Goal: Information Seeking & Learning: Learn about a topic

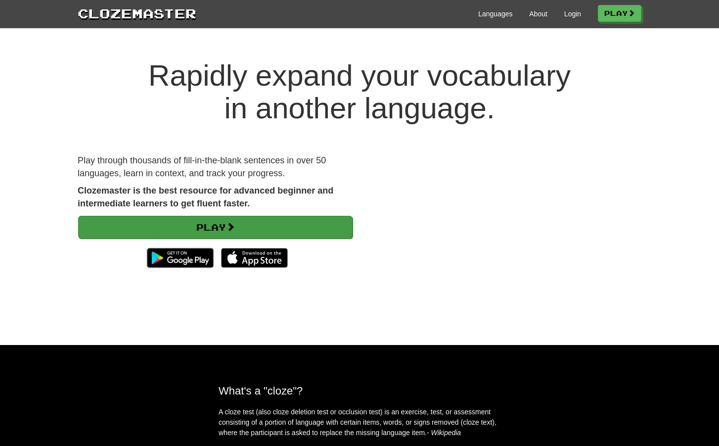
click at [222, 227] on link "Play" at bounding box center [215, 227] width 275 height 23
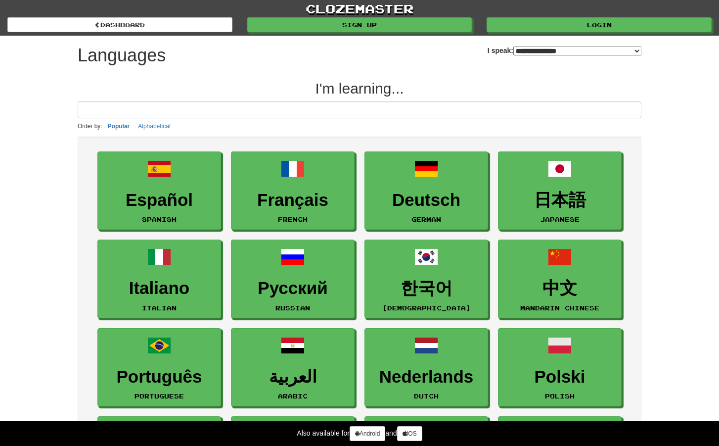
select select "*******"
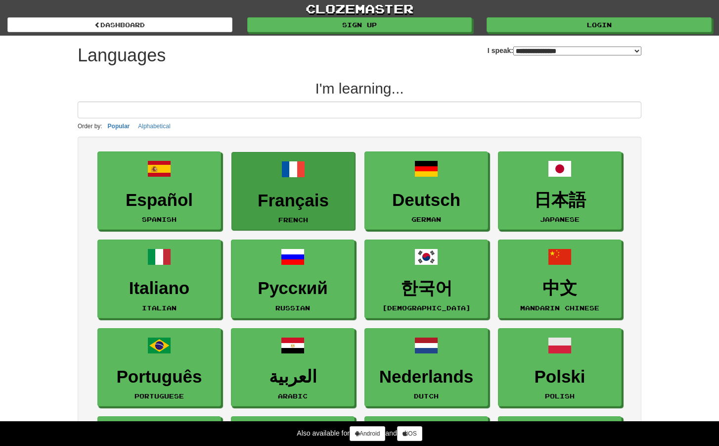
click at [301, 217] on small "French" at bounding box center [294, 219] width 30 height 7
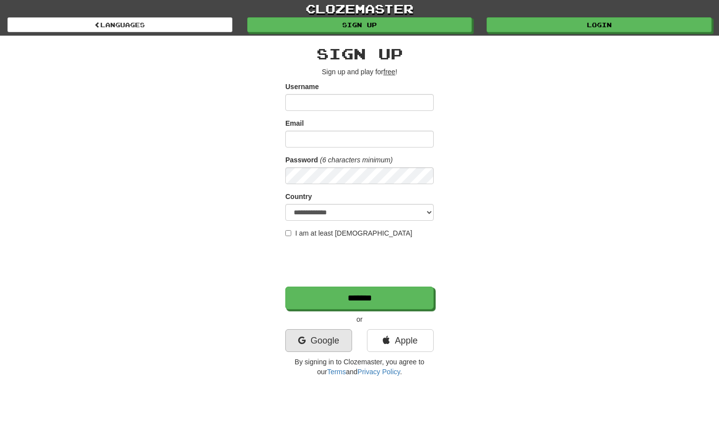
click at [334, 342] on link "Google" at bounding box center [318, 340] width 67 height 23
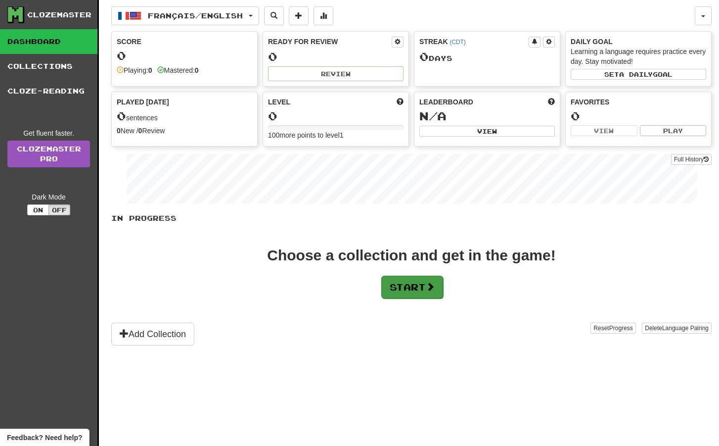
click at [431, 292] on button "Start" at bounding box center [412, 287] width 62 height 23
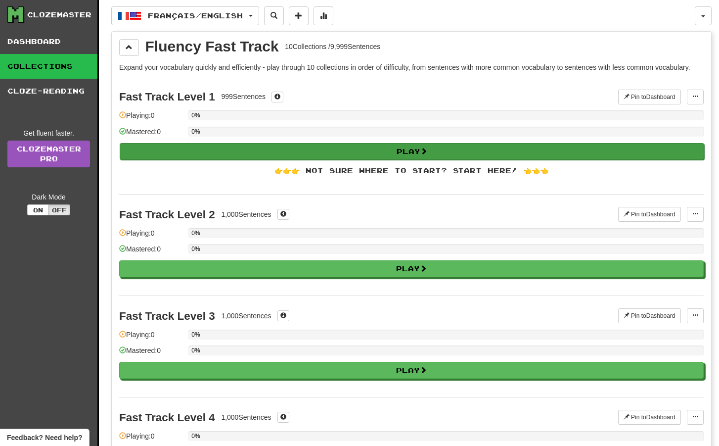
click at [386, 155] on button "Play" at bounding box center [412, 151] width 585 height 17
select select "**"
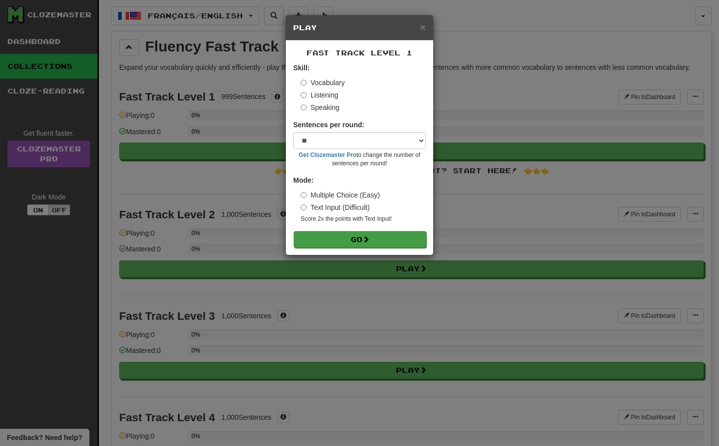
click at [377, 243] on button "Go" at bounding box center [360, 239] width 133 height 17
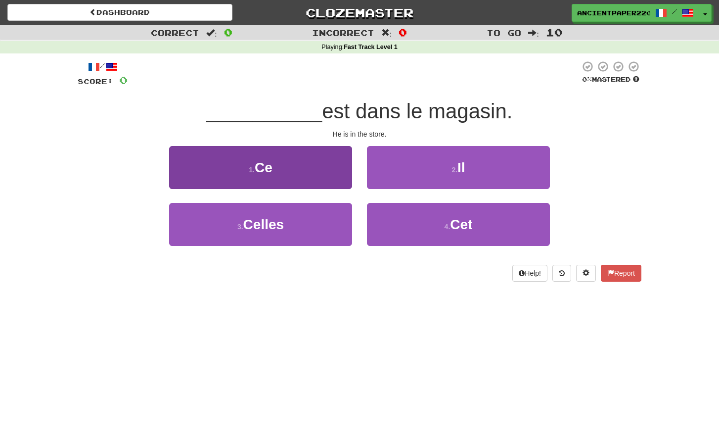
click at [321, 171] on button "1 . Ce" at bounding box center [260, 167] width 183 height 43
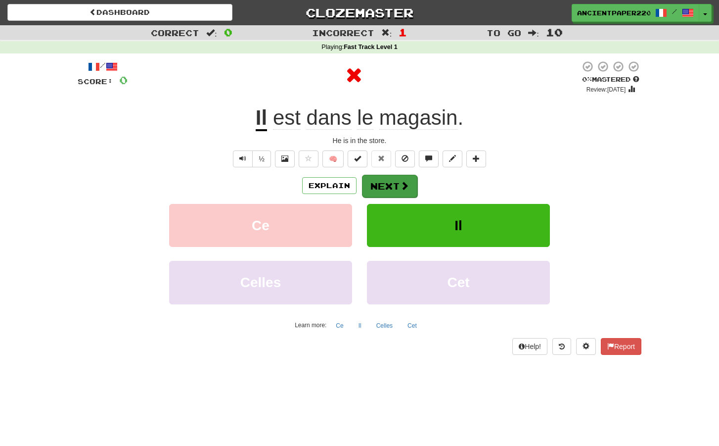
click at [386, 189] on button "Next" at bounding box center [389, 186] width 55 height 23
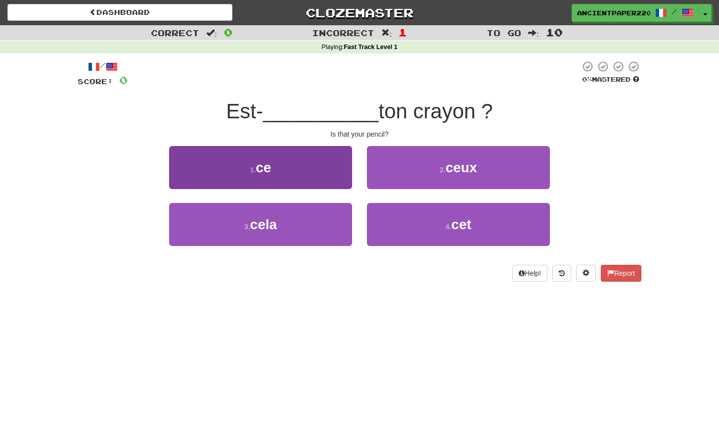
click at [328, 176] on button "1 . ce" at bounding box center [260, 167] width 183 height 43
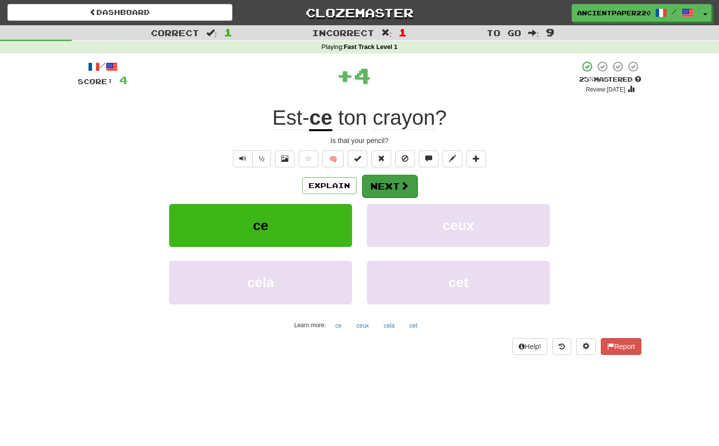
click at [404, 182] on span at bounding box center [404, 185] width 9 height 9
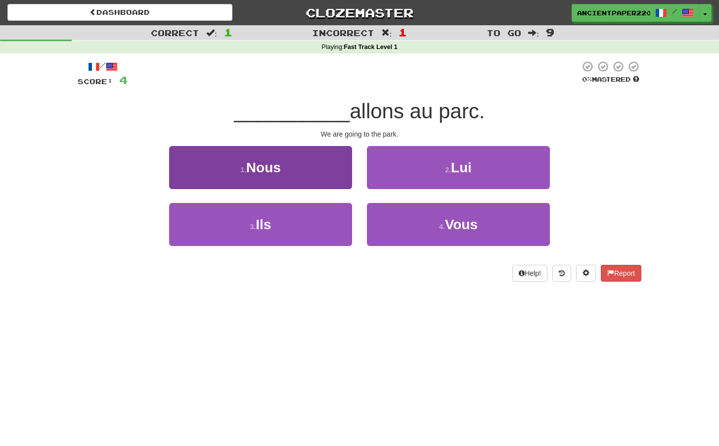
click at [296, 164] on button "1 . Nous" at bounding box center [260, 167] width 183 height 43
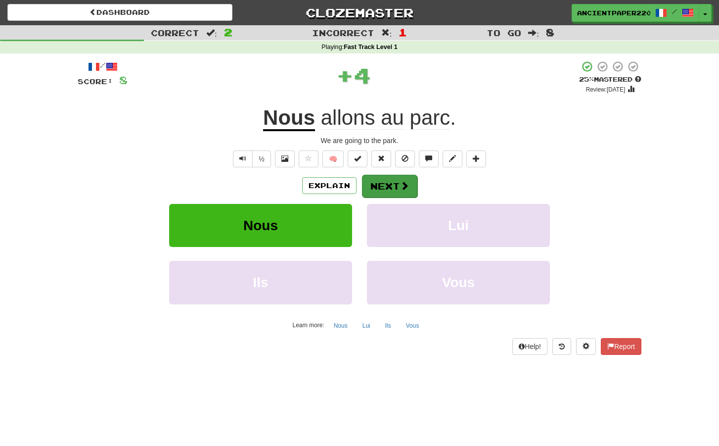
click at [397, 190] on button "Next" at bounding box center [389, 186] width 55 height 23
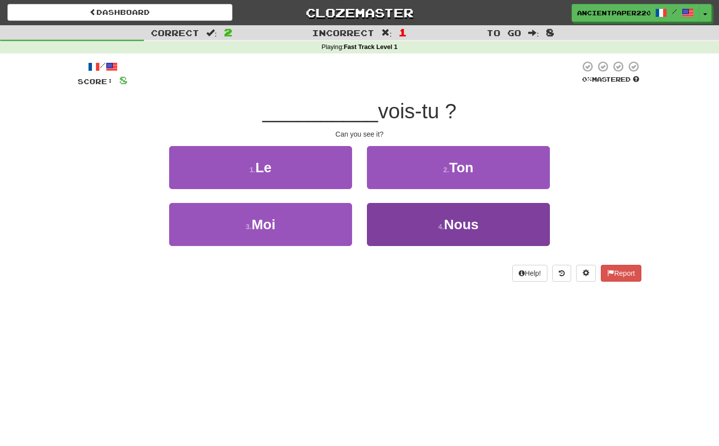
click at [412, 229] on button "4 . Nous" at bounding box center [458, 224] width 183 height 43
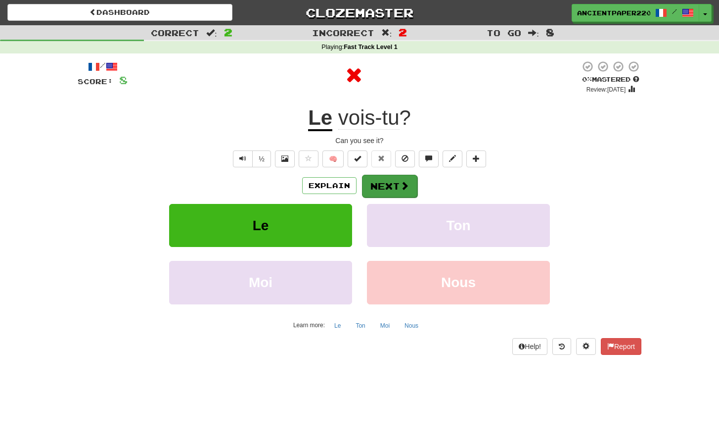
click at [388, 183] on button "Next" at bounding box center [389, 186] width 55 height 23
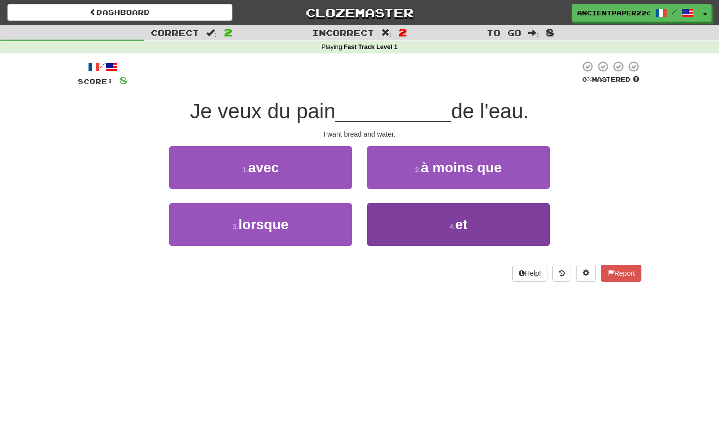
click at [412, 231] on button "4 . et" at bounding box center [458, 224] width 183 height 43
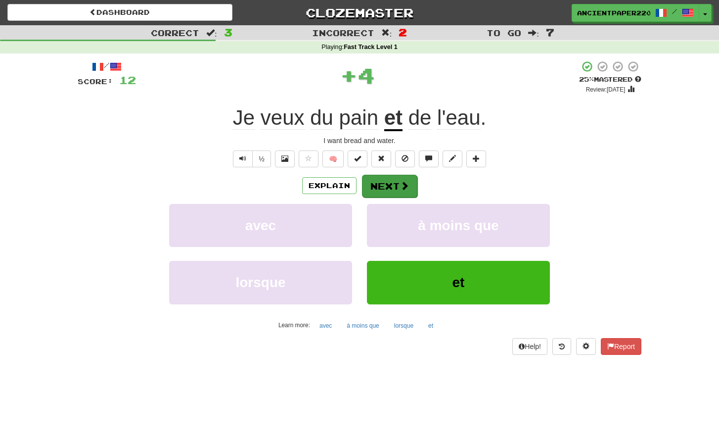
click at [397, 184] on button "Next" at bounding box center [389, 186] width 55 height 23
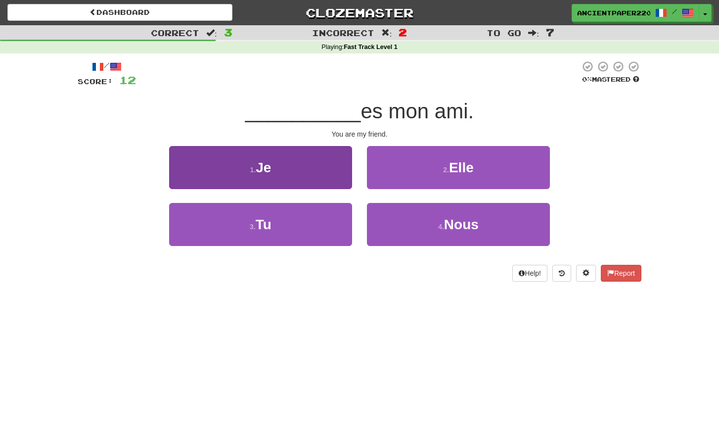
click at [328, 171] on button "1 . Je" at bounding box center [260, 167] width 183 height 43
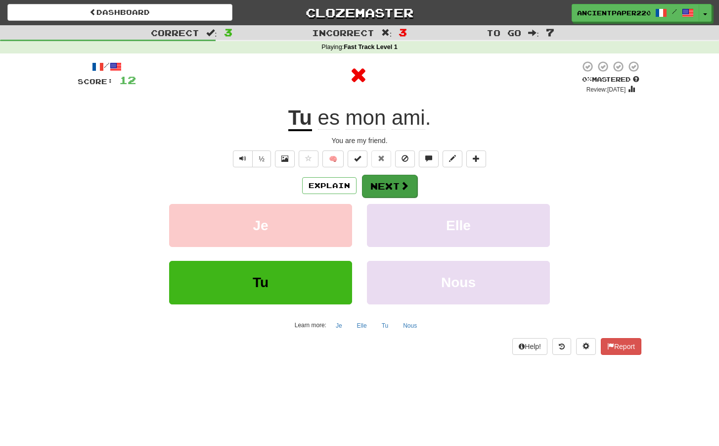
click at [393, 186] on button "Next" at bounding box center [389, 186] width 55 height 23
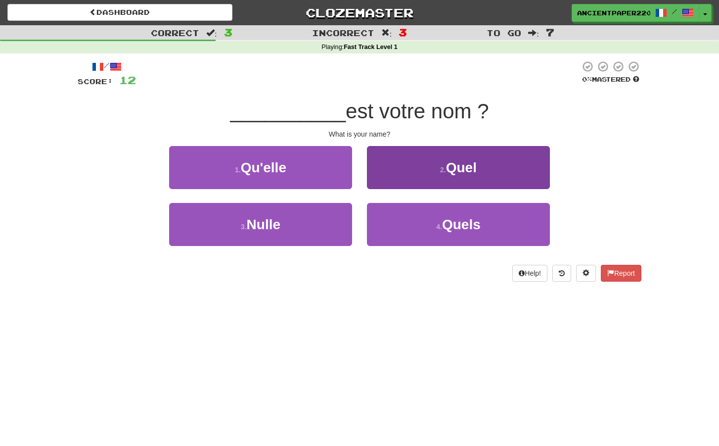
click at [426, 179] on button "2 . Quel" at bounding box center [458, 167] width 183 height 43
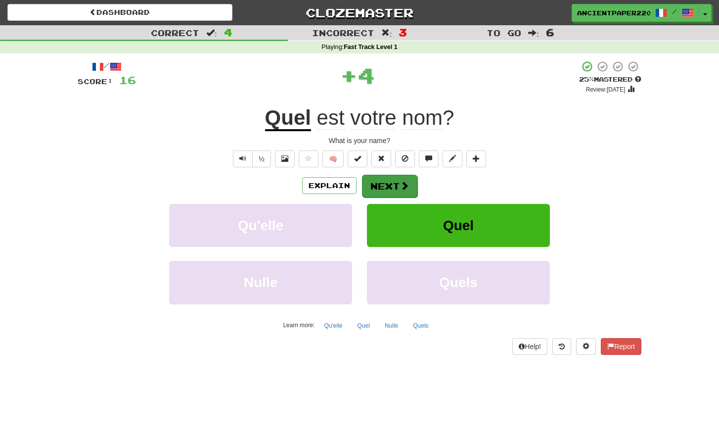
click at [390, 180] on button "Next" at bounding box center [389, 186] width 55 height 23
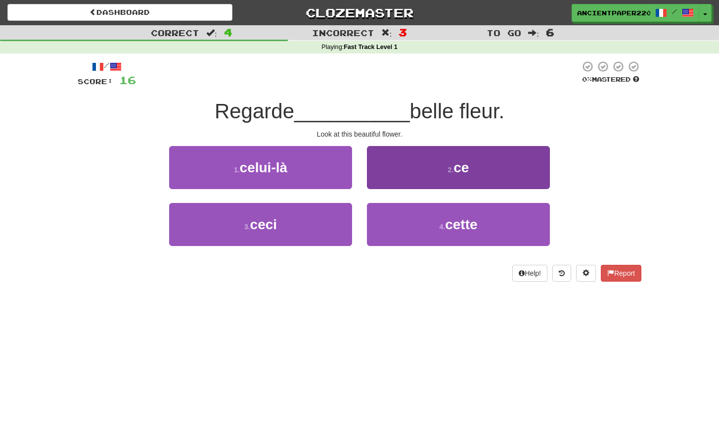
click at [432, 170] on button "2 . ce" at bounding box center [458, 167] width 183 height 43
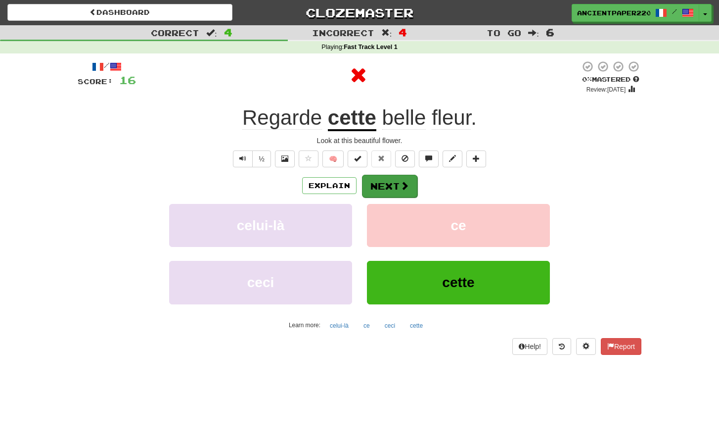
click at [394, 179] on button "Next" at bounding box center [389, 186] width 55 height 23
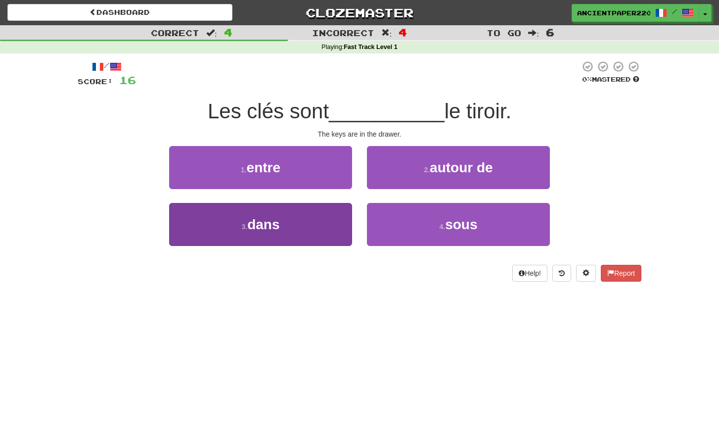
click at [338, 231] on button "3 . dans" at bounding box center [260, 224] width 183 height 43
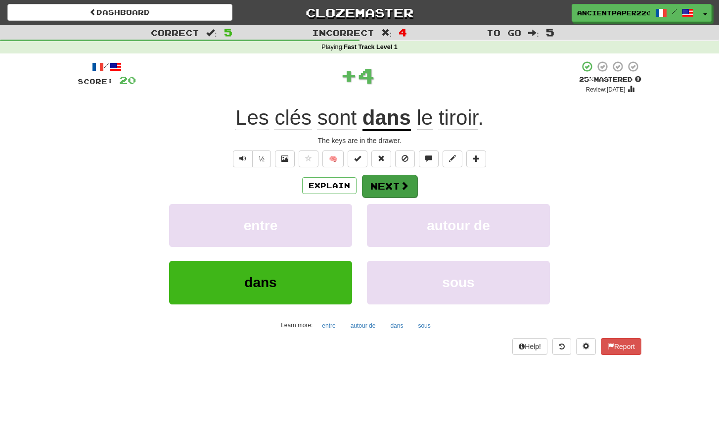
click at [402, 183] on span at bounding box center [404, 185] width 9 height 9
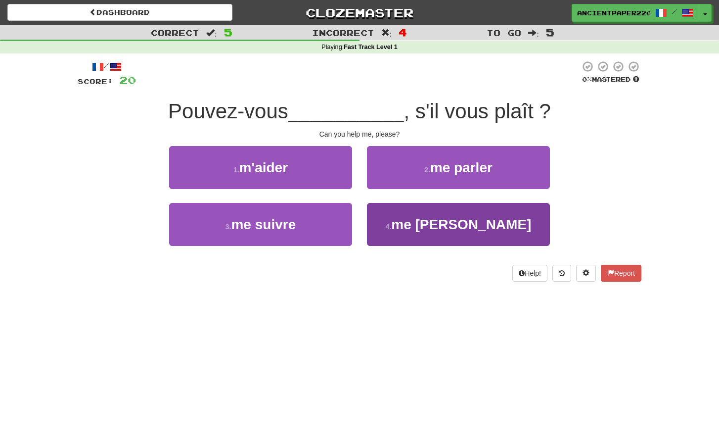
click at [410, 214] on button "4 . me guider" at bounding box center [458, 224] width 183 height 43
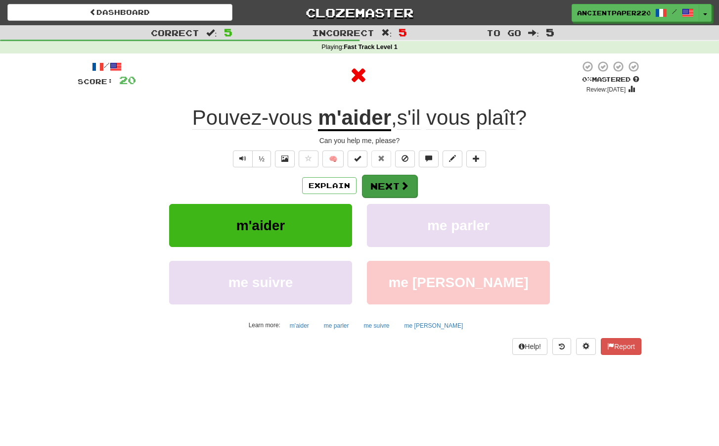
click at [385, 180] on button "Next" at bounding box center [389, 186] width 55 height 23
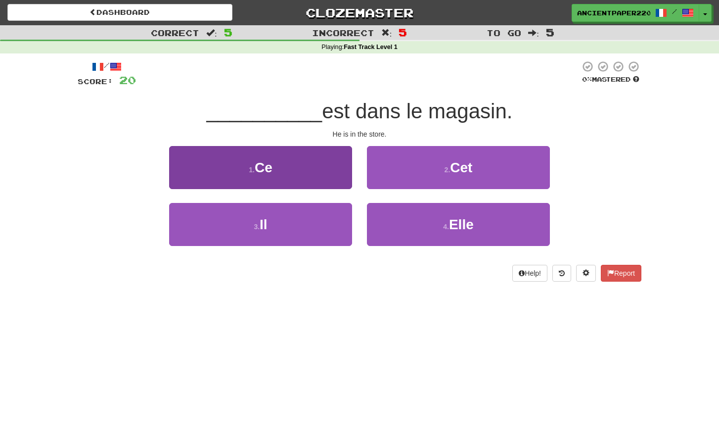
click at [327, 186] on button "1 . Ce" at bounding box center [260, 167] width 183 height 43
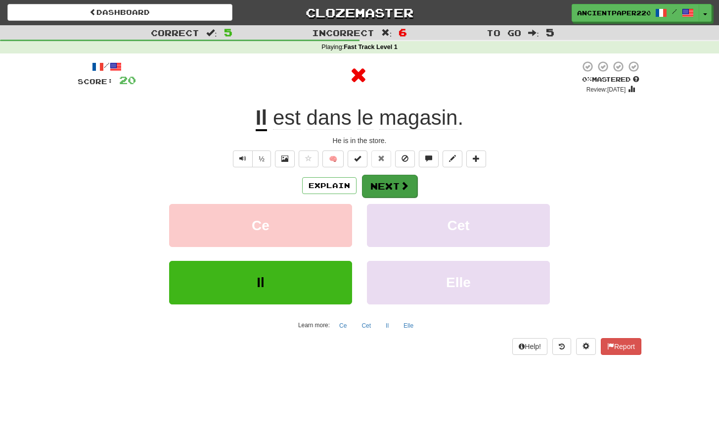
click at [390, 181] on button "Next" at bounding box center [389, 186] width 55 height 23
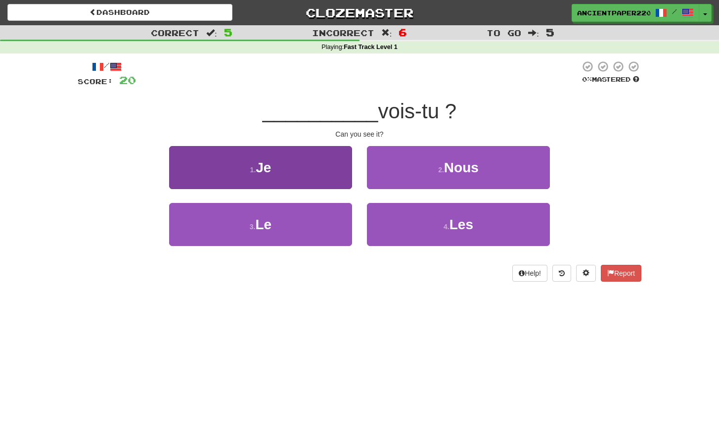
click at [299, 185] on button "1 . Je" at bounding box center [260, 167] width 183 height 43
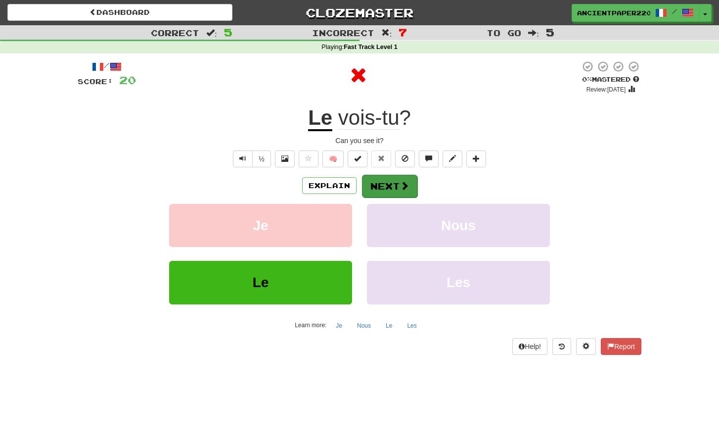
click at [377, 187] on button "Next" at bounding box center [389, 186] width 55 height 23
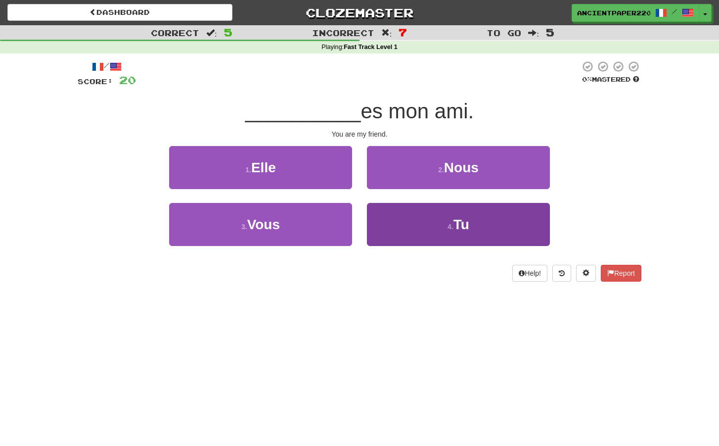
click at [421, 218] on button "4 . Tu" at bounding box center [458, 224] width 183 height 43
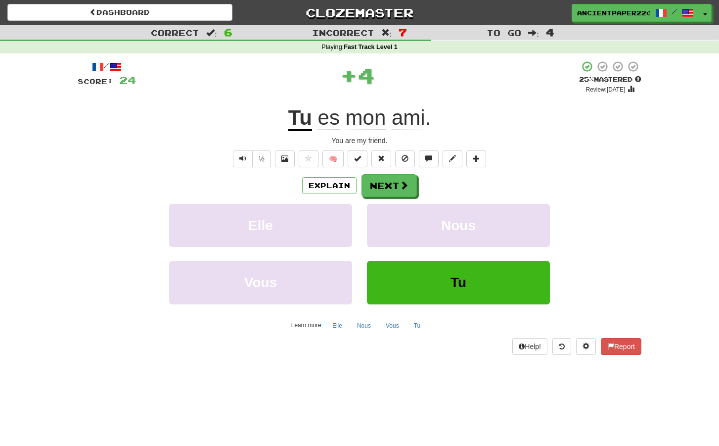
click at [377, 172] on div "/ Score: 24 + 4 25 % Mastered Review: 2025-08-20 Tu es mon ami . You are my fri…" at bounding box center [360, 207] width 564 height 294
click at [378, 181] on button "Next" at bounding box center [389, 186] width 55 height 23
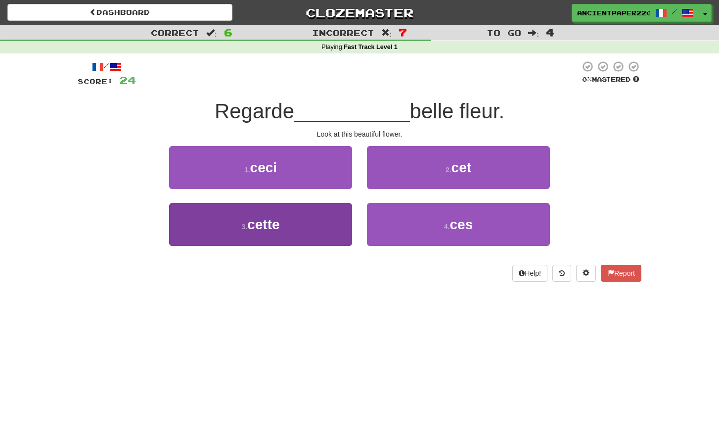
click at [314, 226] on button "3 . cette" at bounding box center [260, 224] width 183 height 43
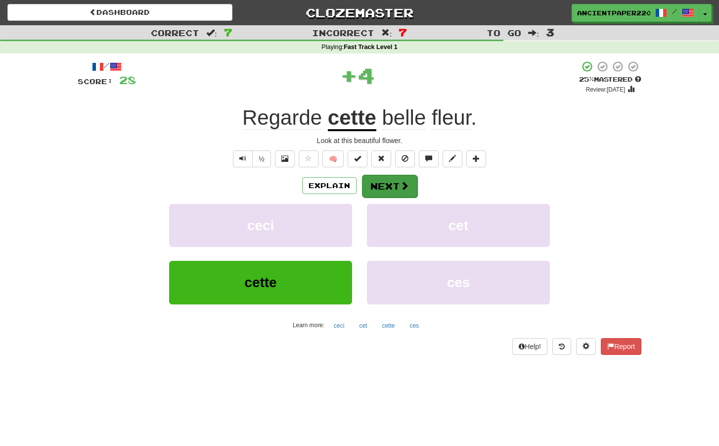
click at [400, 186] on span at bounding box center [404, 185] width 9 height 9
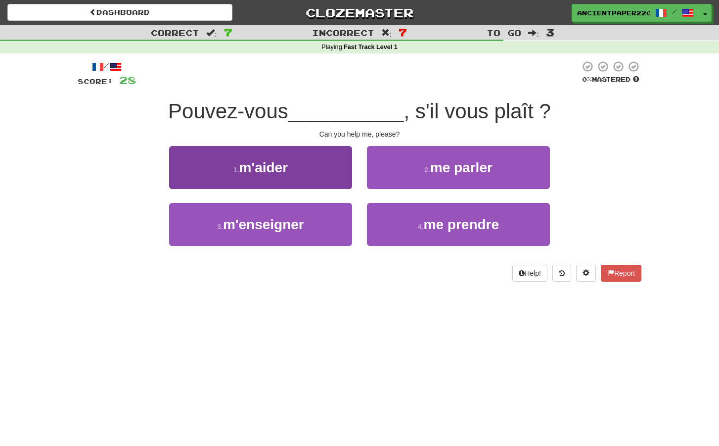
click at [314, 171] on button "1 . m'aider" at bounding box center [260, 167] width 183 height 43
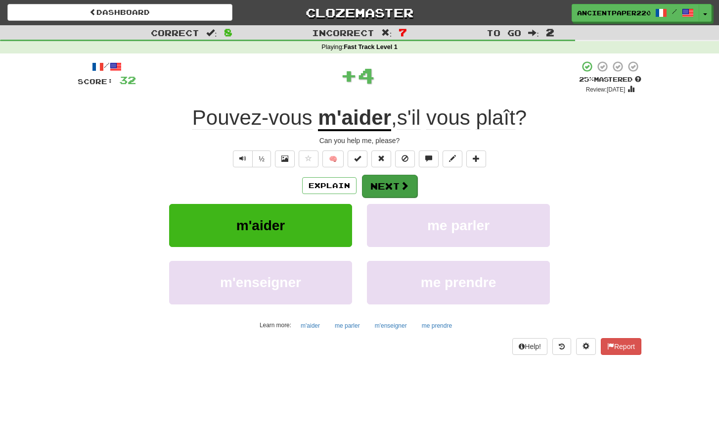
click at [390, 190] on button "Next" at bounding box center [389, 186] width 55 height 23
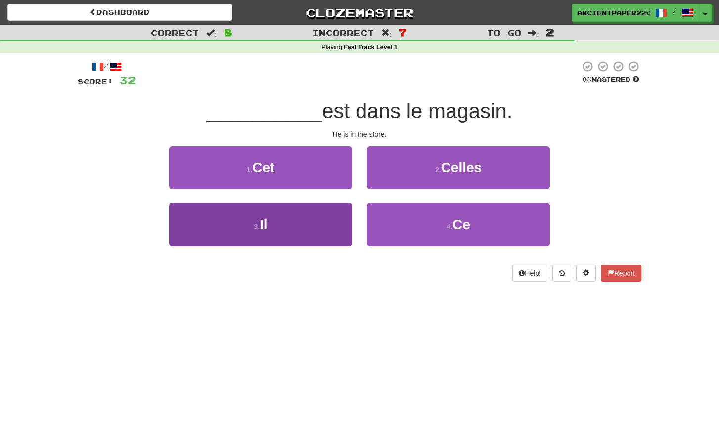
click at [312, 239] on button "3 . Il" at bounding box center [260, 224] width 183 height 43
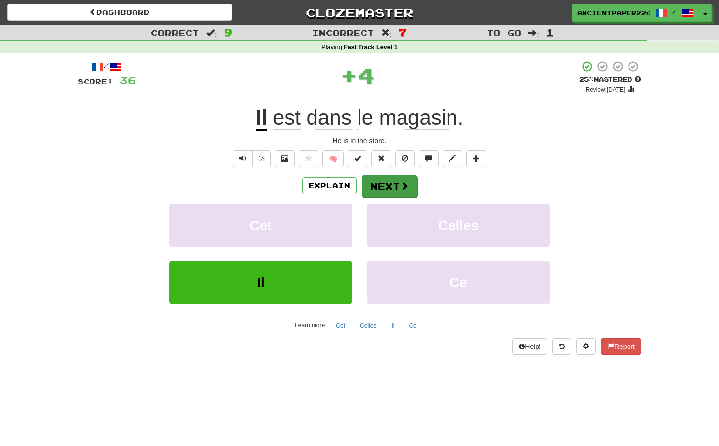
click at [397, 187] on button "Next" at bounding box center [389, 186] width 55 height 23
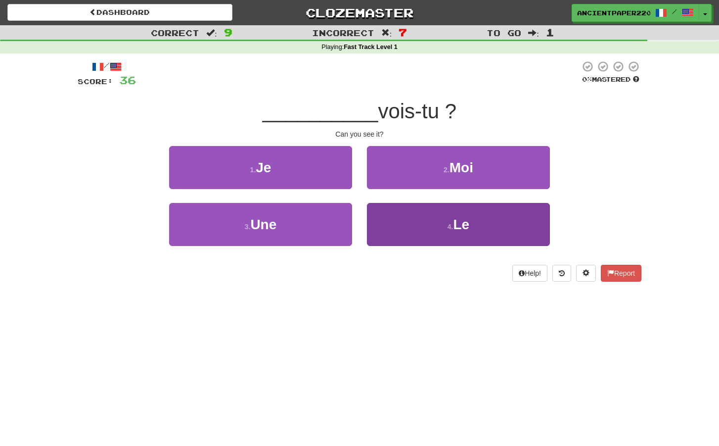
click at [407, 225] on button "4 . Le" at bounding box center [458, 224] width 183 height 43
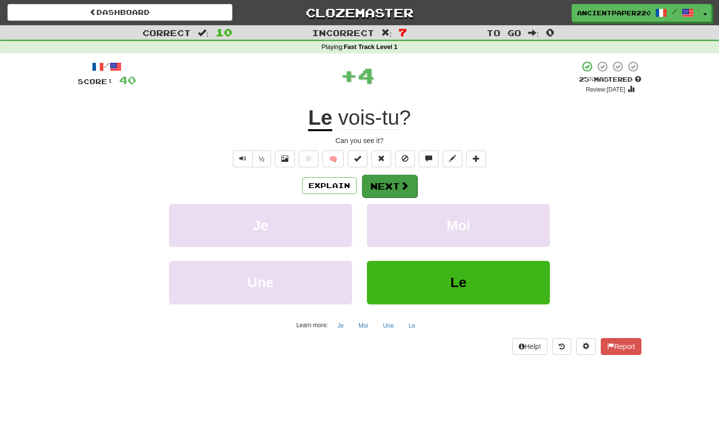
click at [387, 175] on button "Next" at bounding box center [389, 186] width 55 height 23
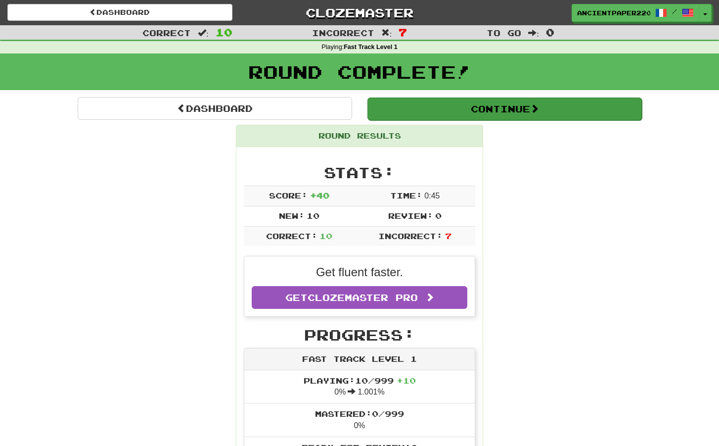
click at [439, 111] on button "Continue" at bounding box center [505, 108] width 275 height 23
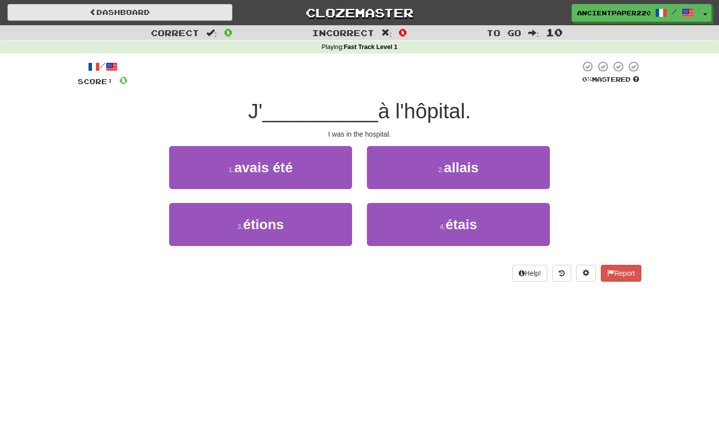
click at [140, 16] on link "Dashboard" at bounding box center [119, 12] width 225 height 17
